Goal: Information Seeking & Learning: Find specific fact

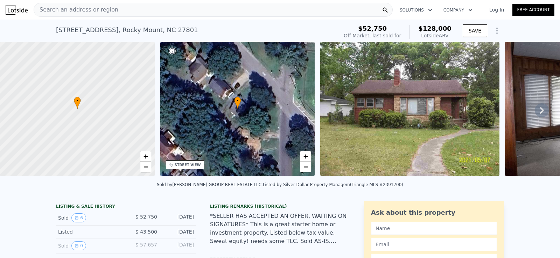
click at [385, 9] on icon at bounding box center [385, 10] width 7 height 7
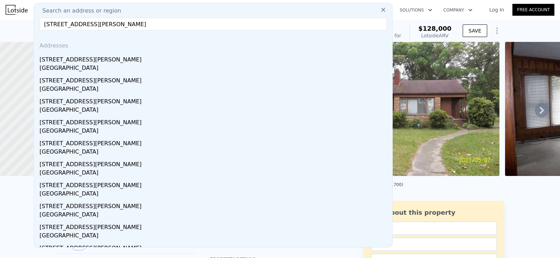
type input "[STREET_ADDRESS][PERSON_NAME]"
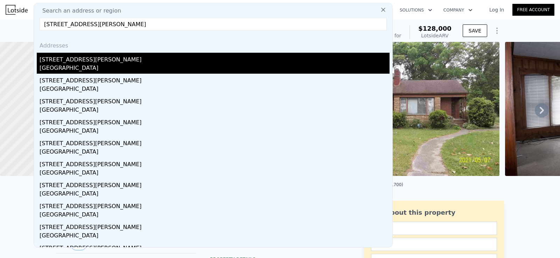
click at [126, 61] on div "[STREET_ADDRESS][PERSON_NAME]" at bounding box center [215, 58] width 350 height 11
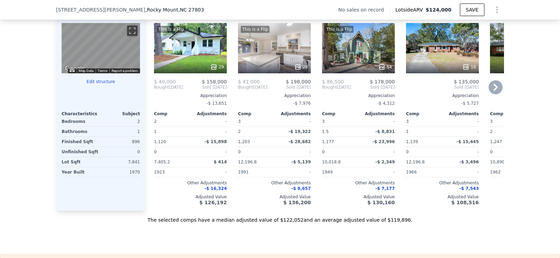
scroll to position [662, 0]
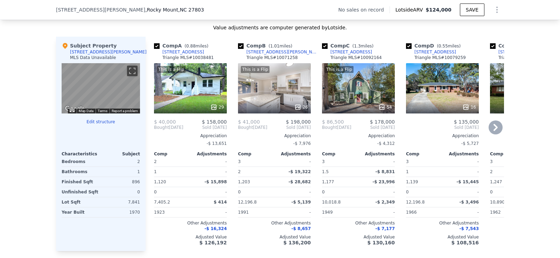
click at [493, 130] on icon at bounding box center [495, 128] width 14 height 14
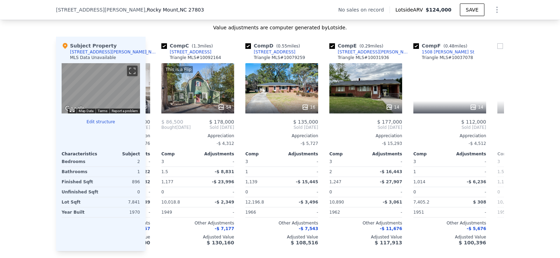
scroll to position [0, 168]
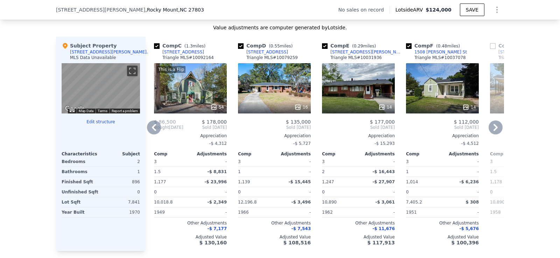
click at [493, 130] on icon at bounding box center [495, 128] width 14 height 14
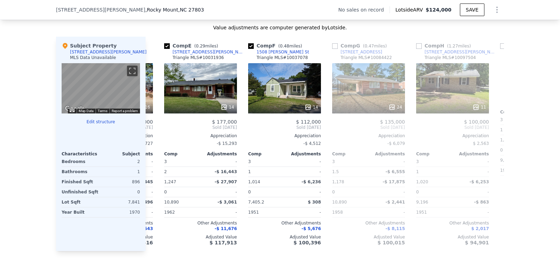
scroll to position [0, 336]
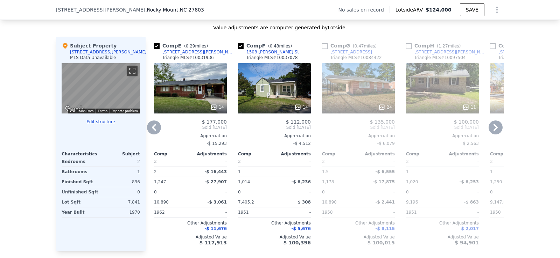
click at [152, 131] on icon at bounding box center [154, 127] width 4 height 7
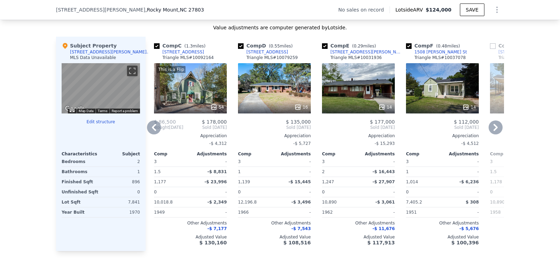
click at [152, 131] on icon at bounding box center [154, 127] width 4 height 7
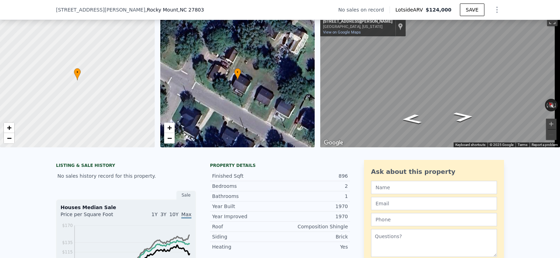
scroll to position [102, 0]
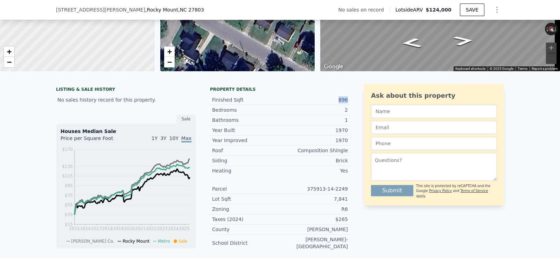
drag, startPoint x: 348, startPoint y: 106, endPoint x: 336, endPoint y: 105, distance: 11.6
click at [336, 105] on div "LISTING & SALE HISTORY No sales history record for this property. Sale Houses M…" at bounding box center [280, 223] width 448 height 279
copy div "896"
click at [158, 8] on div "[STREET_ADDRESS][PERSON_NAME] No sales on record Lotside ARV $124,000 SAVE" at bounding box center [280, 10] width 448 height 20
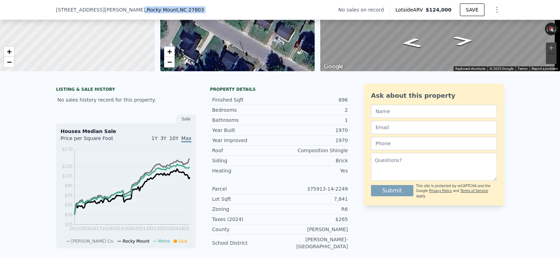
click at [158, 8] on div "[STREET_ADDRESS][PERSON_NAME] No sales on record Lotside ARV $124,000 SAVE" at bounding box center [280, 10] width 448 height 20
